Goal: Task Accomplishment & Management: Complete application form

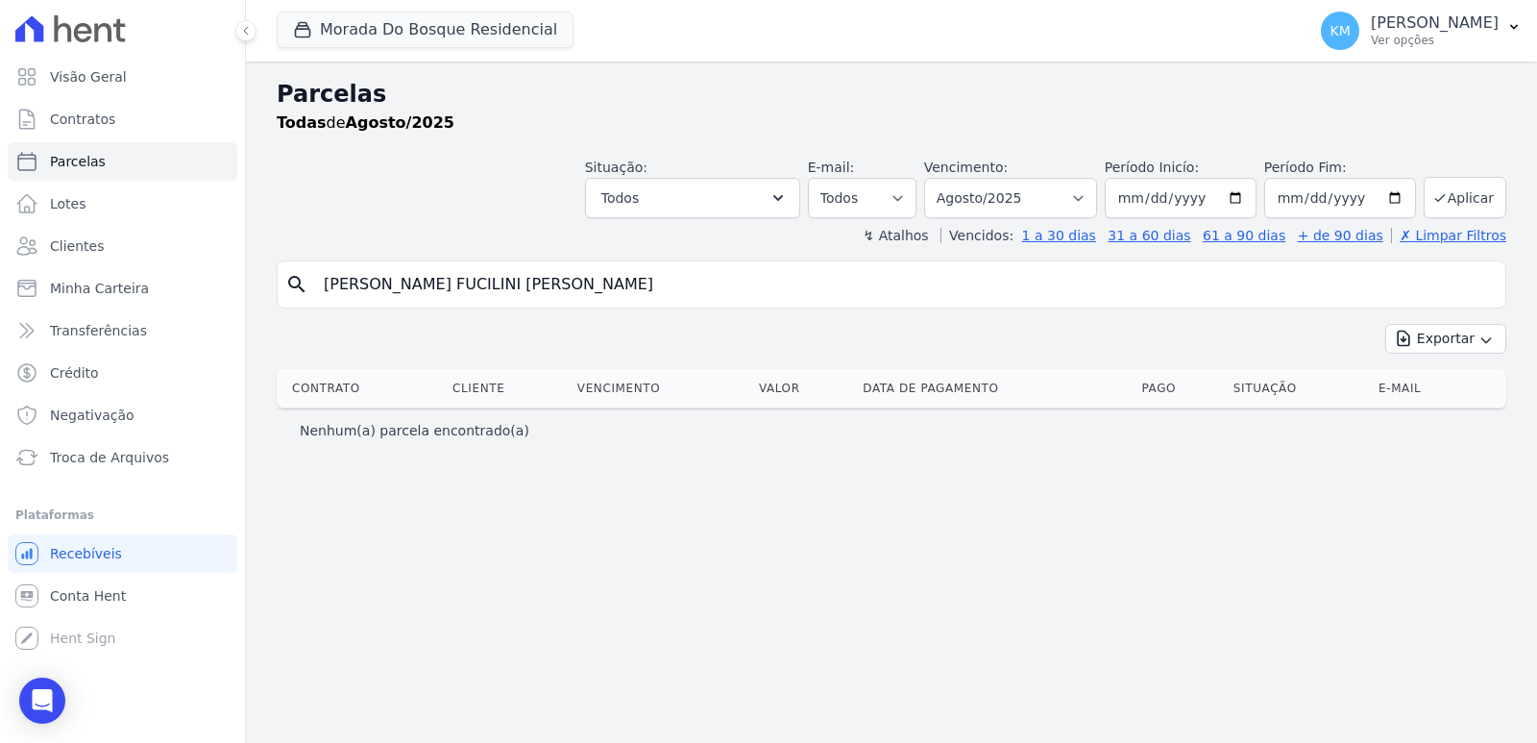
select select
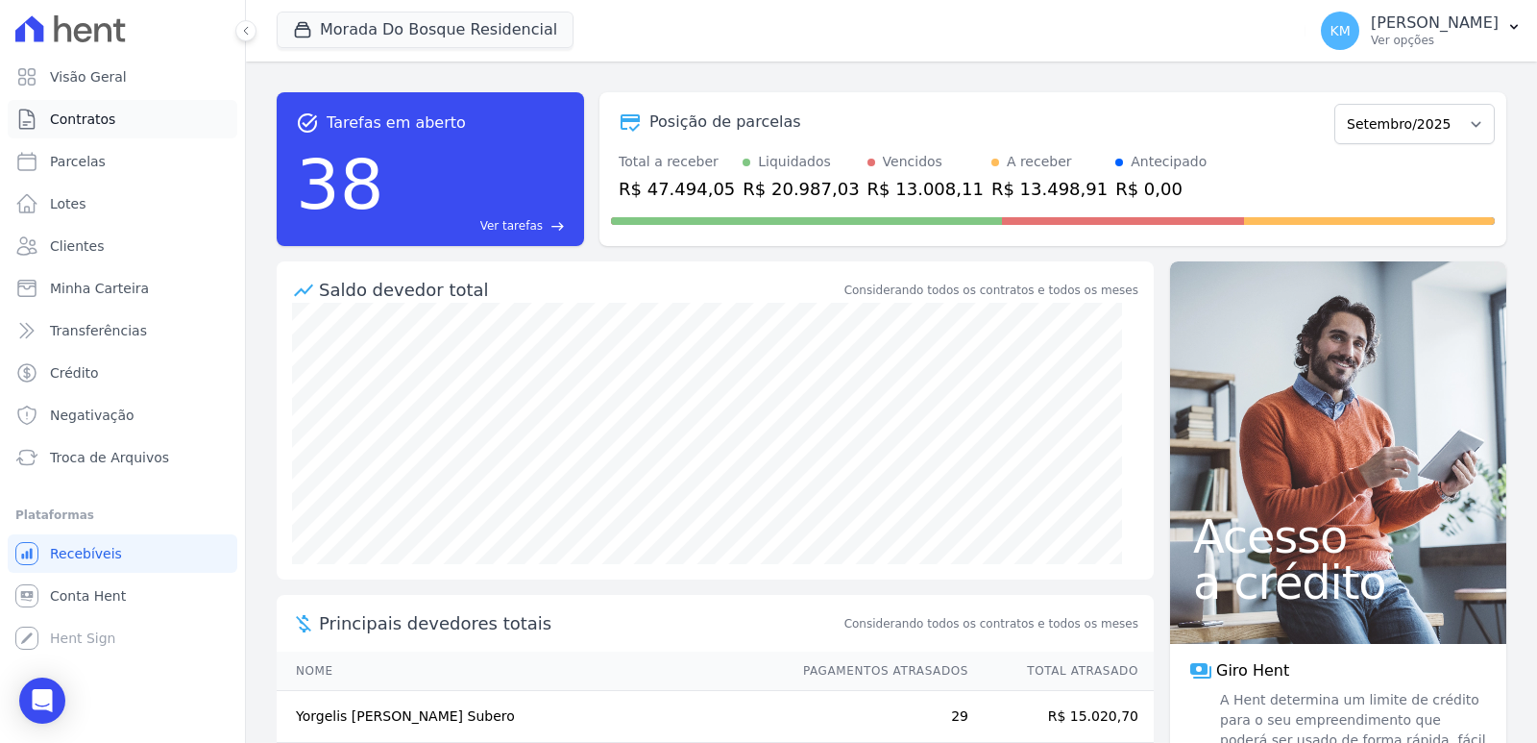
click at [92, 125] on span "Contratos" at bounding box center [82, 119] width 65 height 19
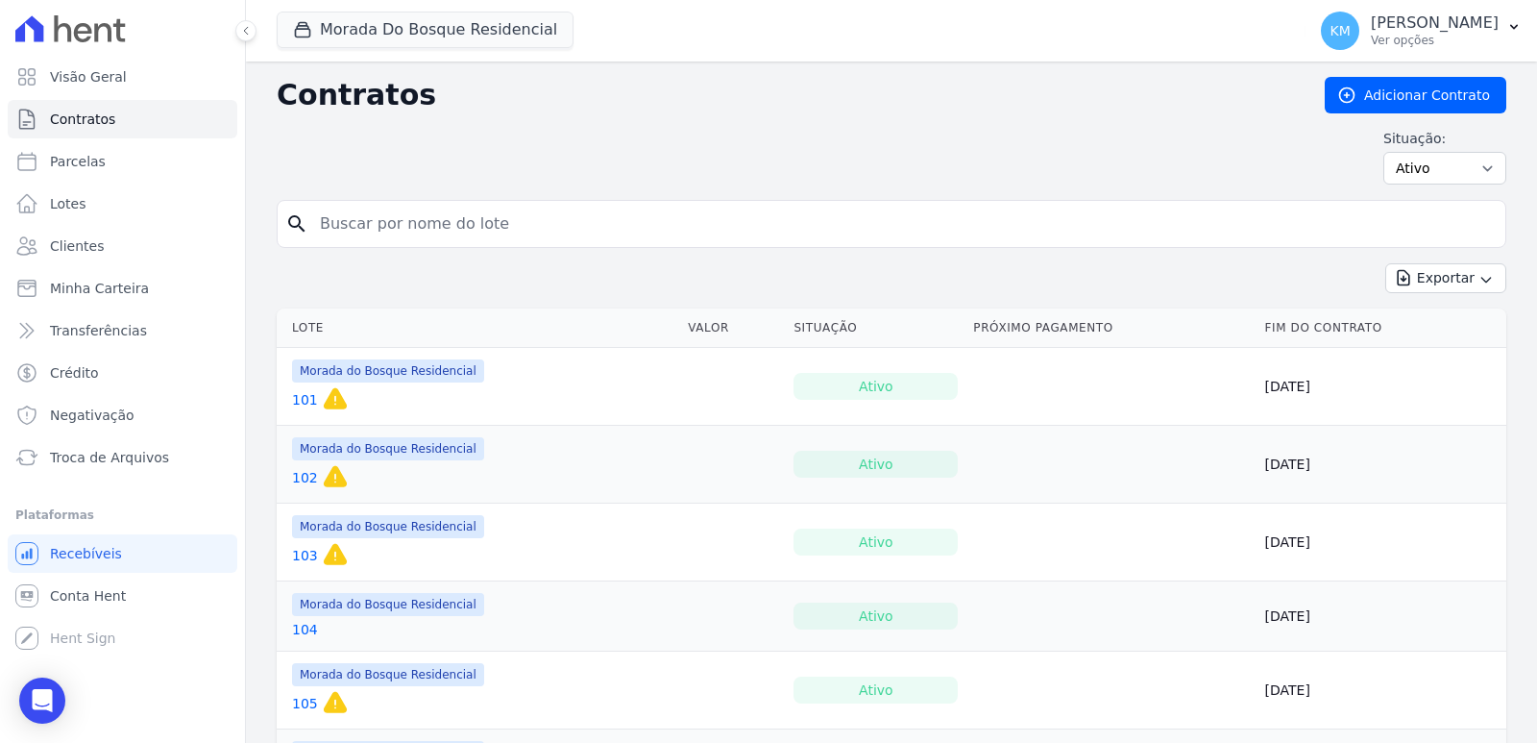
drag, startPoint x: 320, startPoint y: 209, endPoint x: 338, endPoint y: 229, distance: 26.5
click at [320, 209] on input "search" at bounding box center [902, 224] width 1189 height 38
click at [343, 232] on input "search" at bounding box center [902, 224] width 1189 height 38
type input "285"
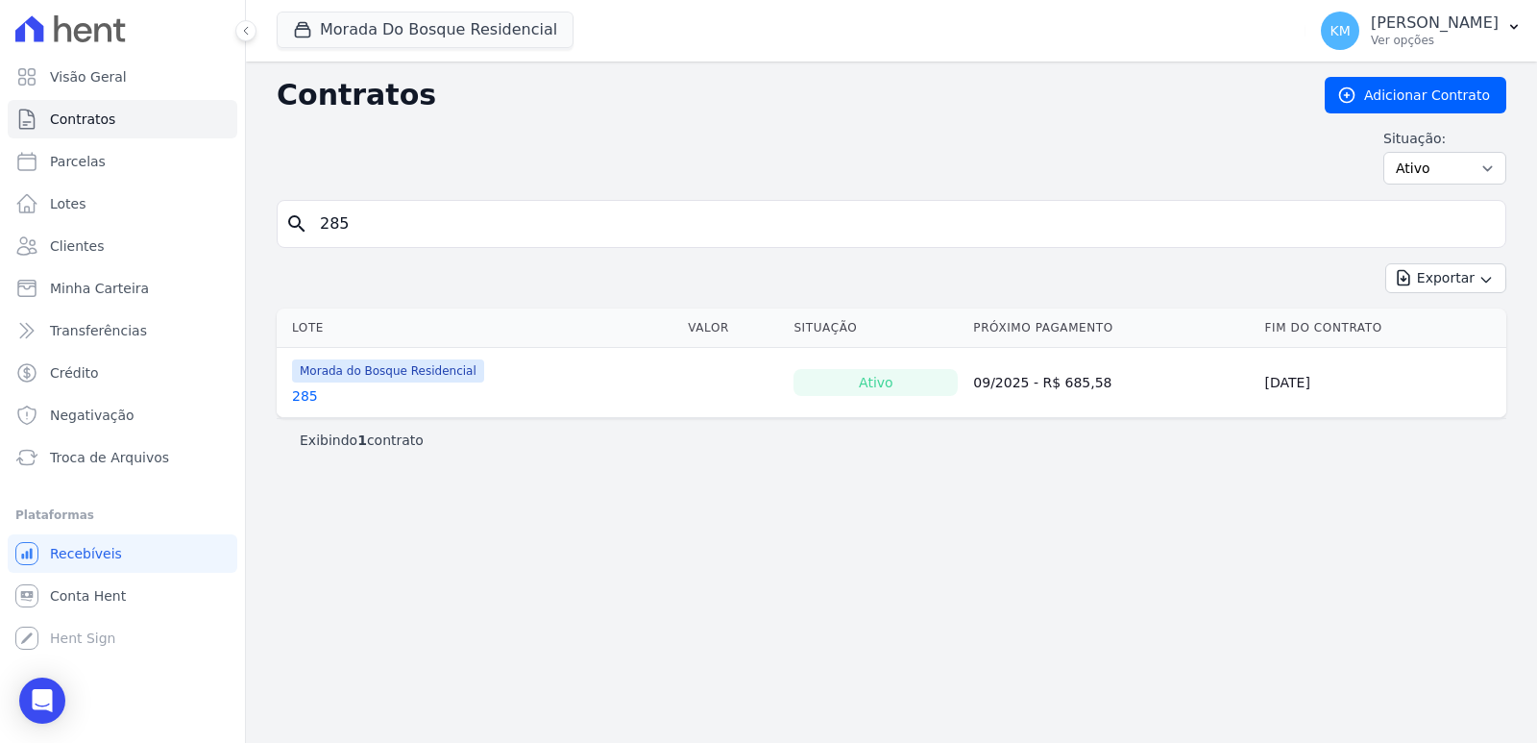
click at [304, 390] on link "285" at bounding box center [305, 395] width 26 height 19
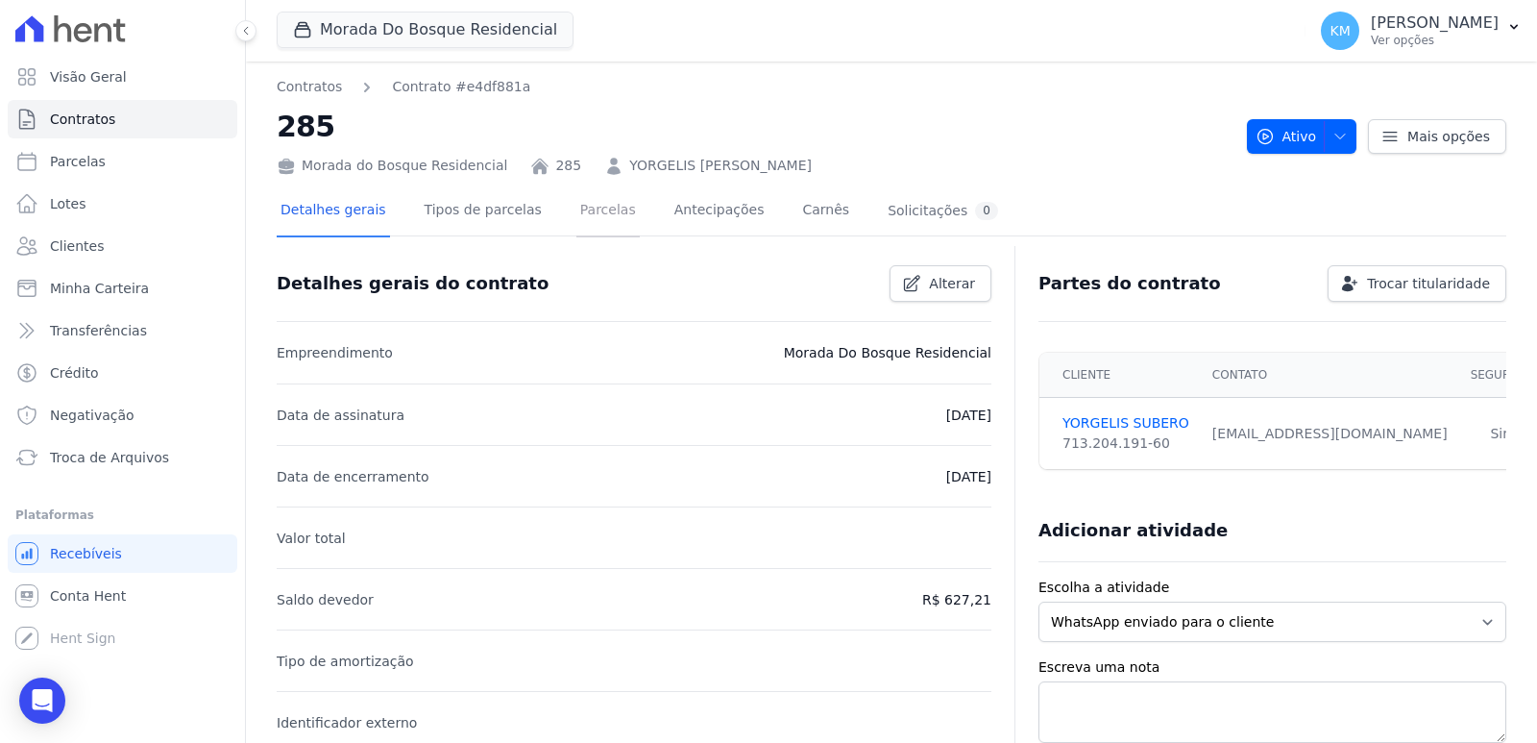
click at [592, 209] on link "Parcelas" at bounding box center [607, 211] width 63 height 51
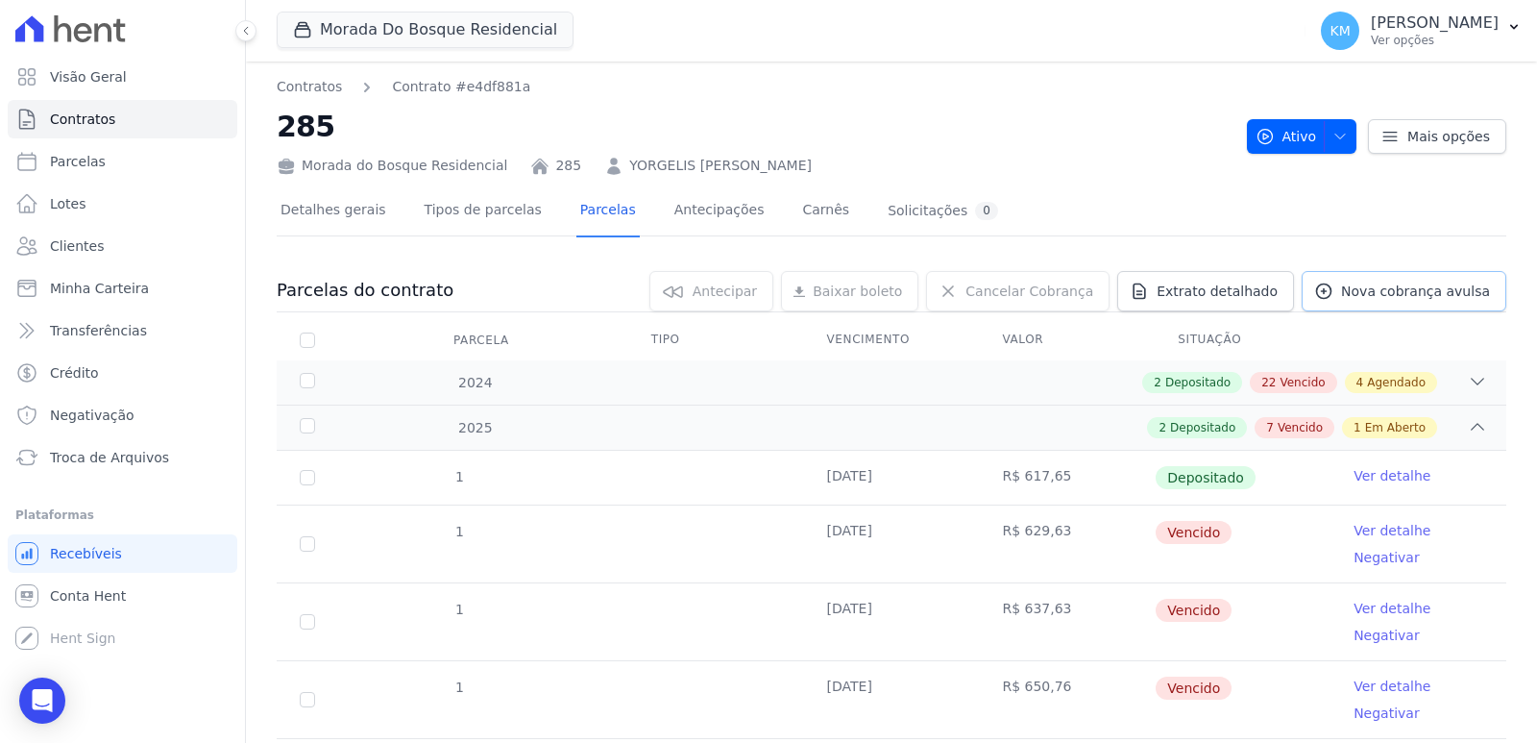
click at [1347, 274] on link "Nova cobrança avulsa" at bounding box center [1404, 291] width 205 height 40
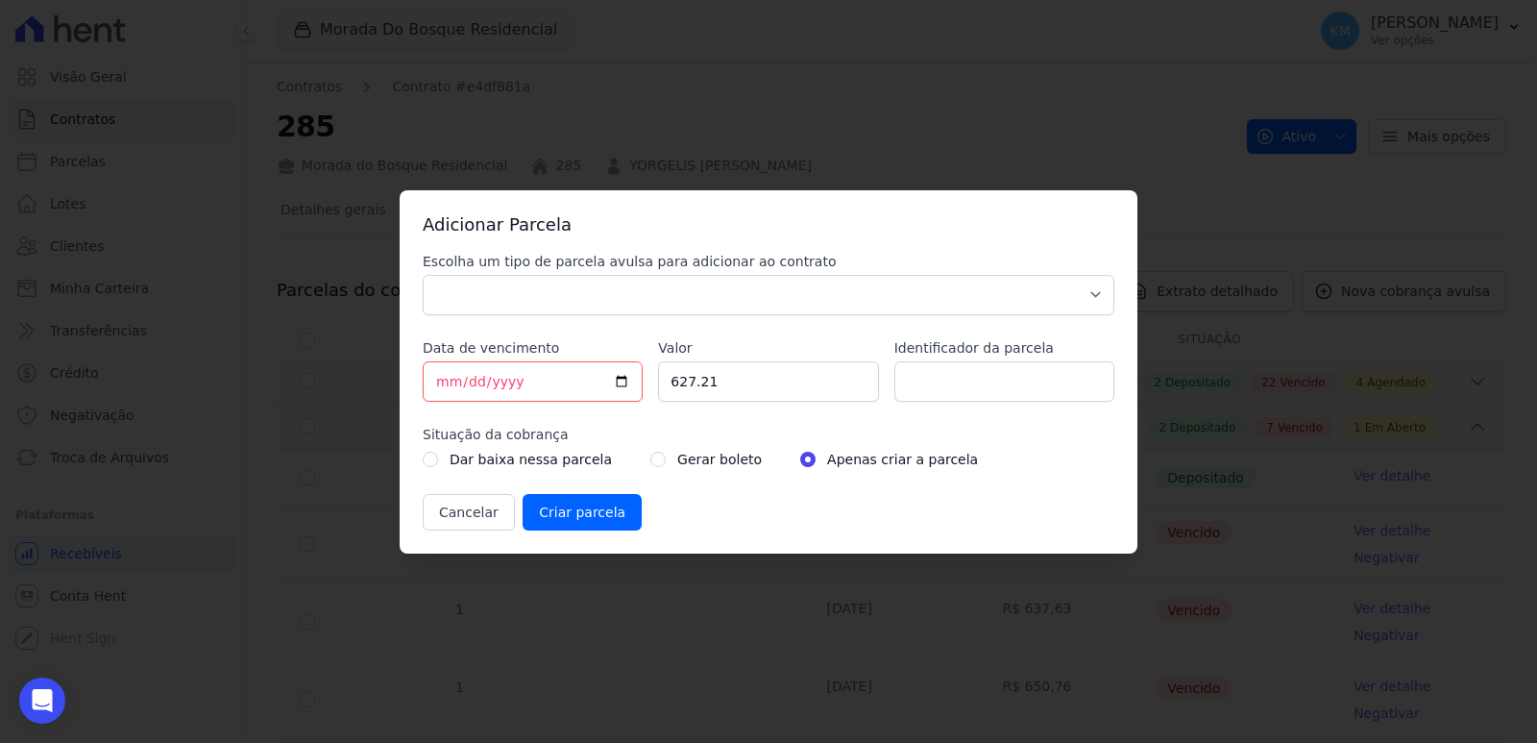
drag, startPoint x: 531, startPoint y: 271, endPoint x: 526, endPoint y: 290, distance: 19.8
click at [527, 285] on div "Escolha um tipo de parcela avulsa para adicionar ao contrato Parcela Normal Sin…" at bounding box center [769, 283] width 692 height 63
click at [526, 295] on select "Parcela Normal Sinal Caução Intercalada Chaves Pré Chaves Pós Chaves Taxas Quit…" at bounding box center [769, 295] width 692 height 40
select select "standard"
click at [423, 275] on select "Parcela Normal Sinal Caução Intercalada Chaves Pré Chaves Pós Chaves Taxas Quit…" at bounding box center [769, 295] width 692 height 40
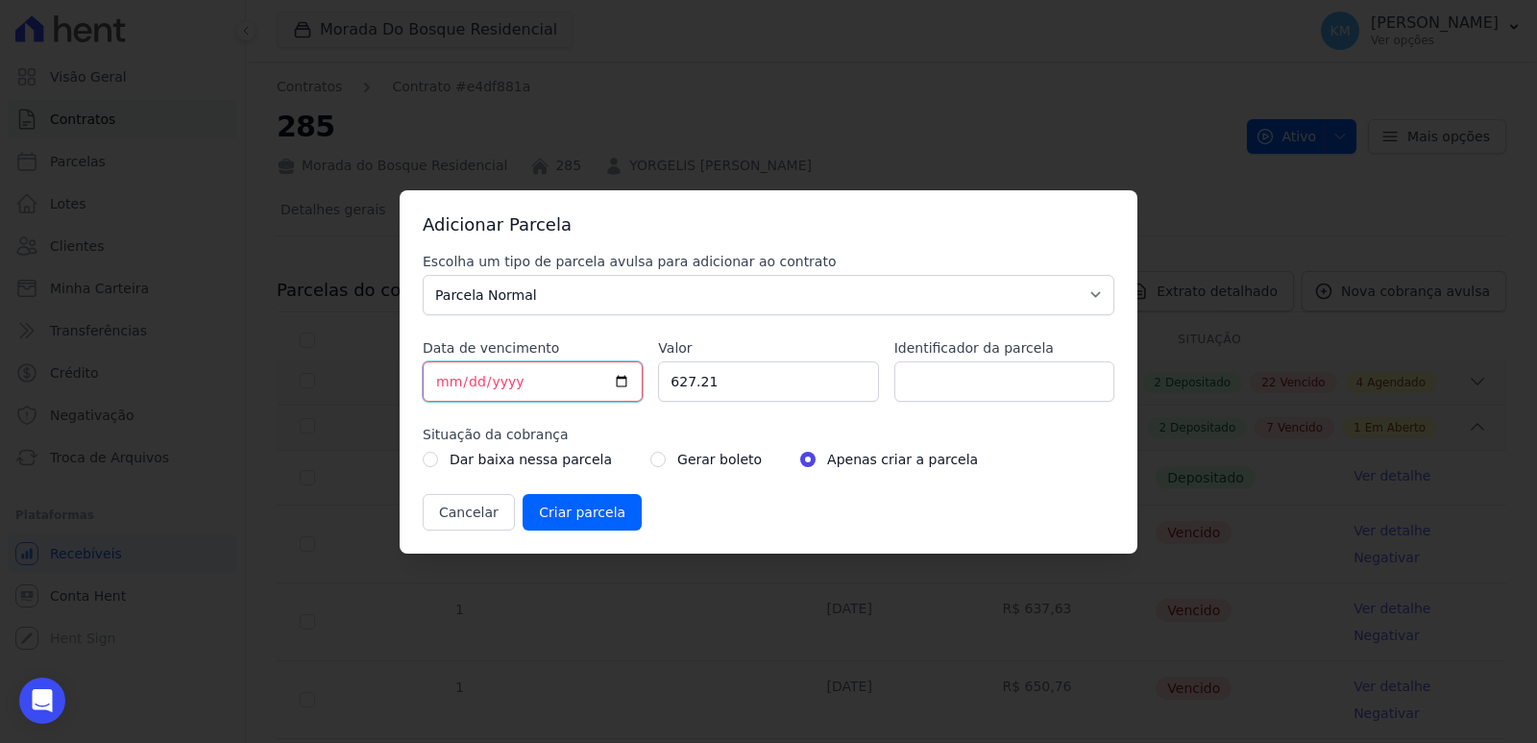
click at [443, 380] on input "2025-09-11" at bounding box center [533, 381] width 220 height 40
type input "2025-09-12"
click at [1033, 388] on input "Identificador da parcela" at bounding box center [1004, 381] width 220 height 40
type input "285005006H"
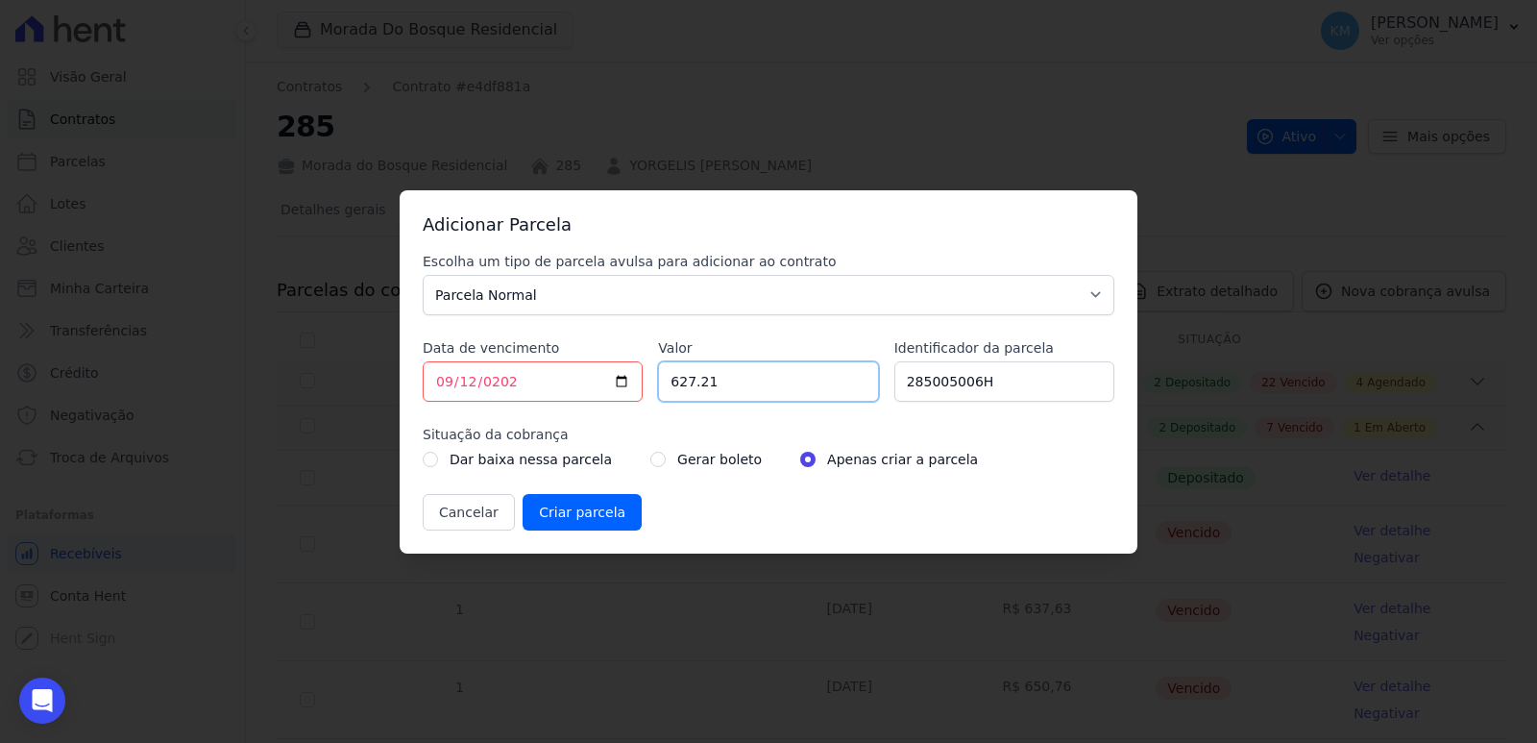
drag, startPoint x: 719, startPoint y: 392, endPoint x: 649, endPoint y: 392, distance: 69.2
click at [649, 392] on div "Escolha um tipo de parcela avulsa para adicionar ao contrato Parcela Normal Sin…" at bounding box center [769, 391] width 692 height 279
type input "1395.95"
click at [996, 319] on div "Escolha um tipo de parcela avulsa para adicionar ao contrato Parcela Normal Sin…" at bounding box center [769, 391] width 692 height 279
drag, startPoint x: 650, startPoint y: 460, endPoint x: 632, endPoint y: 463, distance: 18.5
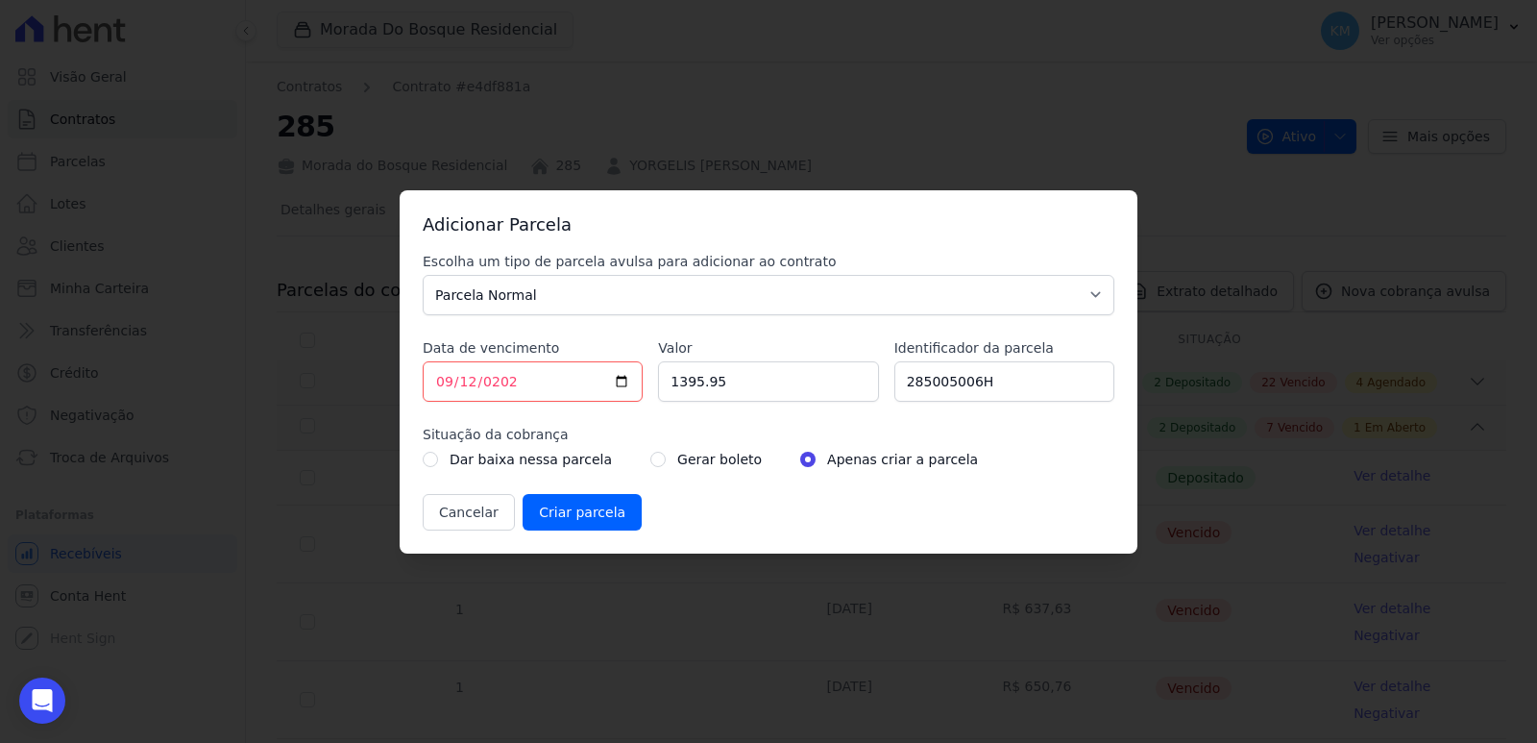
click at [650, 460] on div "Gerar boleto" at bounding box center [705, 459] width 111 height 23
click at [650, 455] on input "radio" at bounding box center [657, 458] width 15 height 15
radio input "true"
click at [612, 517] on input "Criar parcela" at bounding box center [582, 512] width 119 height 37
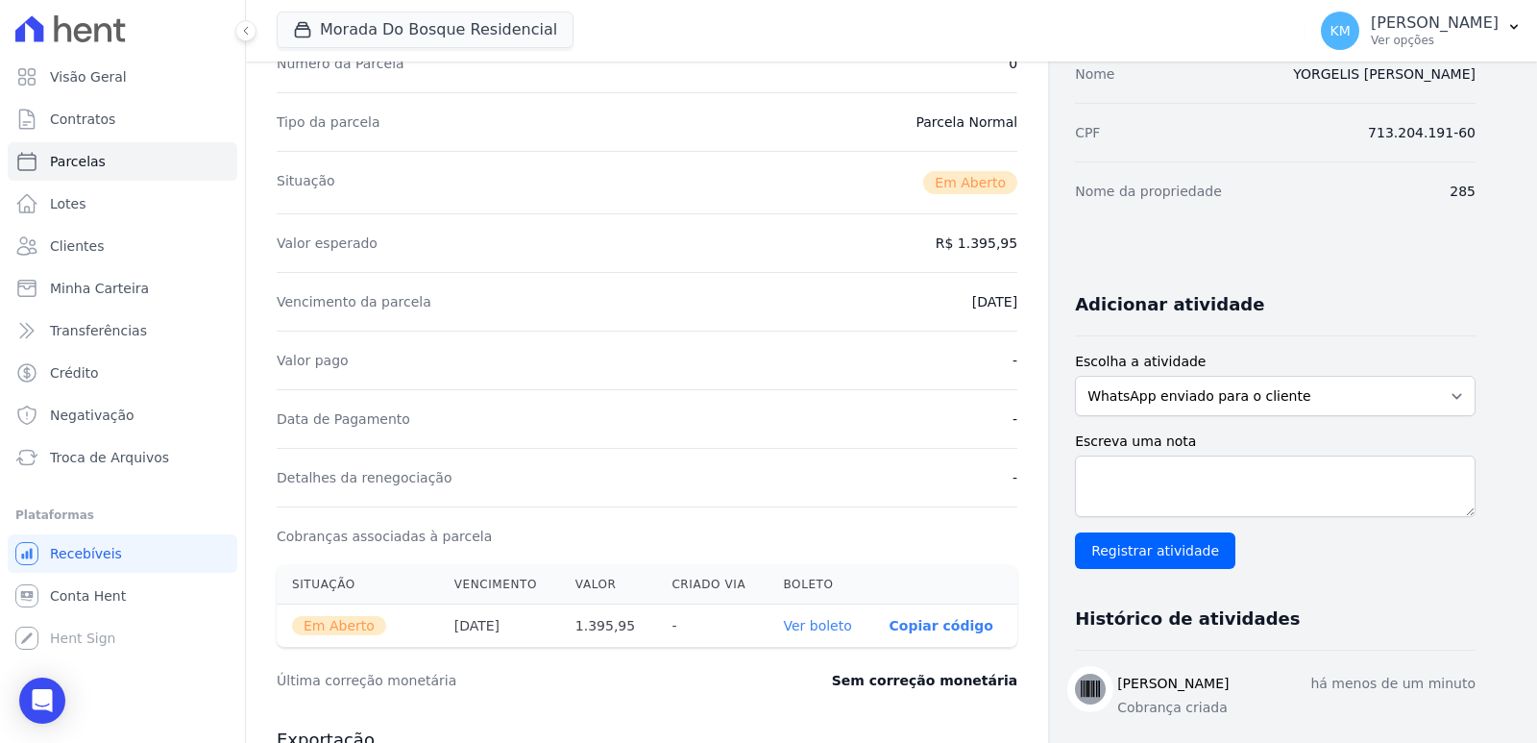
scroll to position [480, 0]
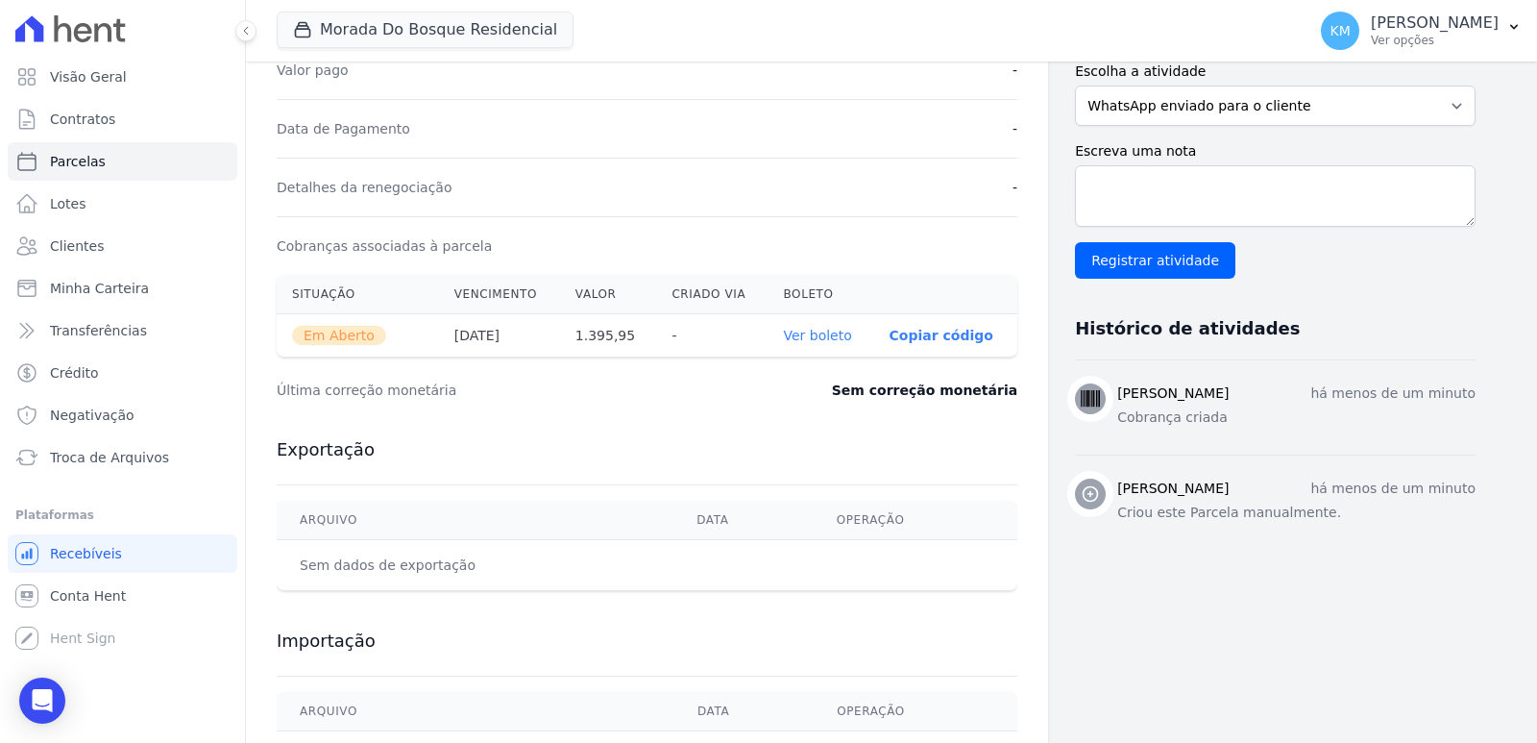
click at [819, 339] on link "Ver boleto" at bounding box center [817, 335] width 68 height 15
